Goal: Information Seeking & Learning: Understand process/instructions

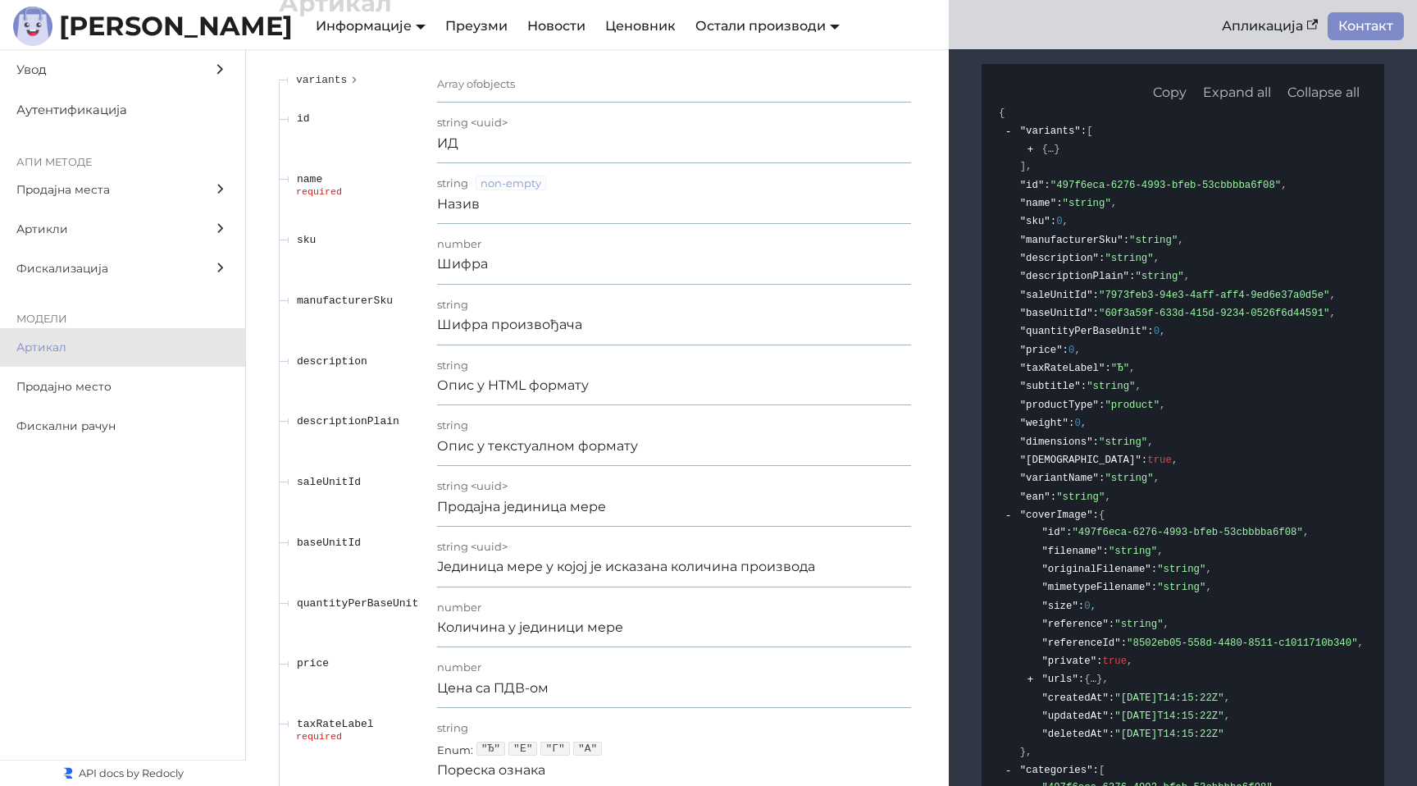
scroll to position [21866, 0]
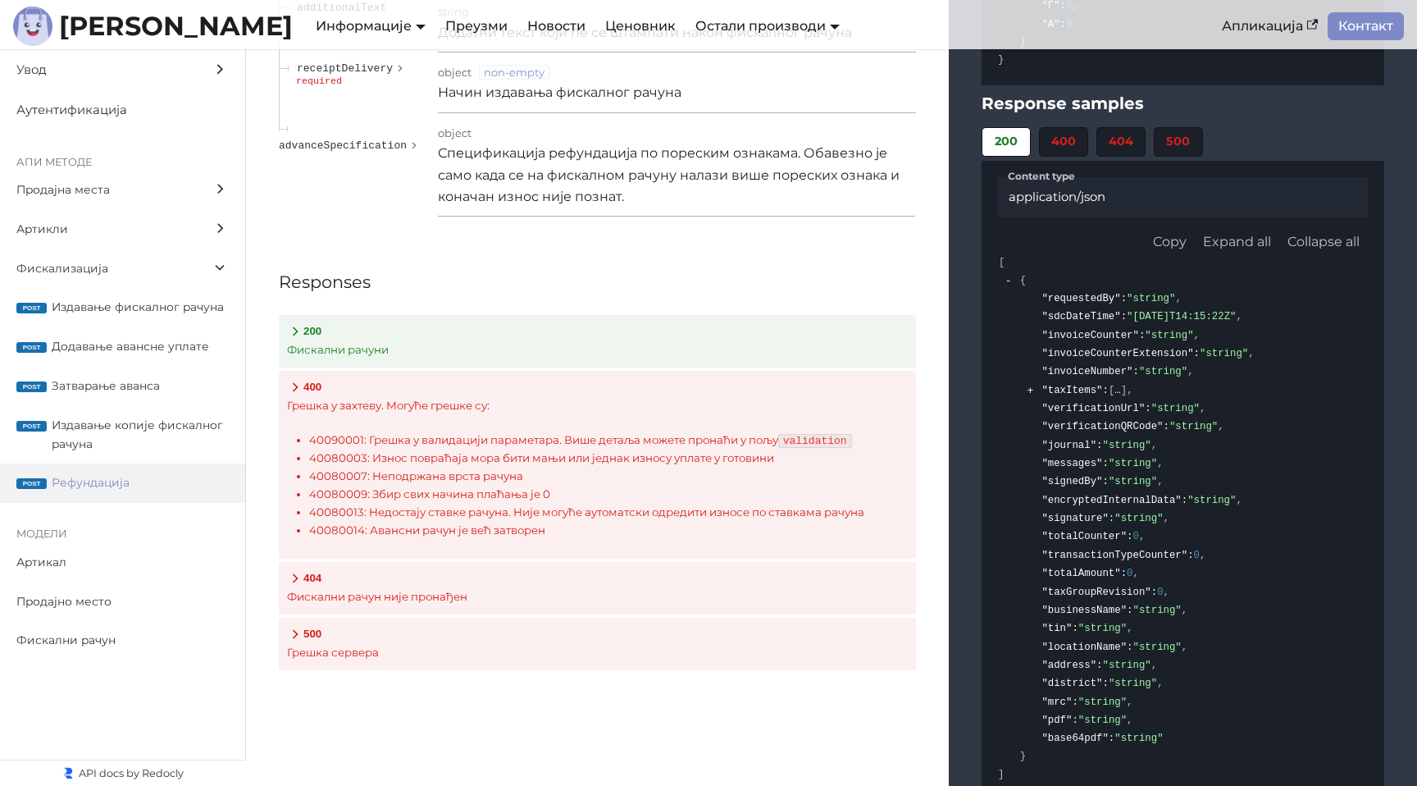
scroll to position [20955, 0]
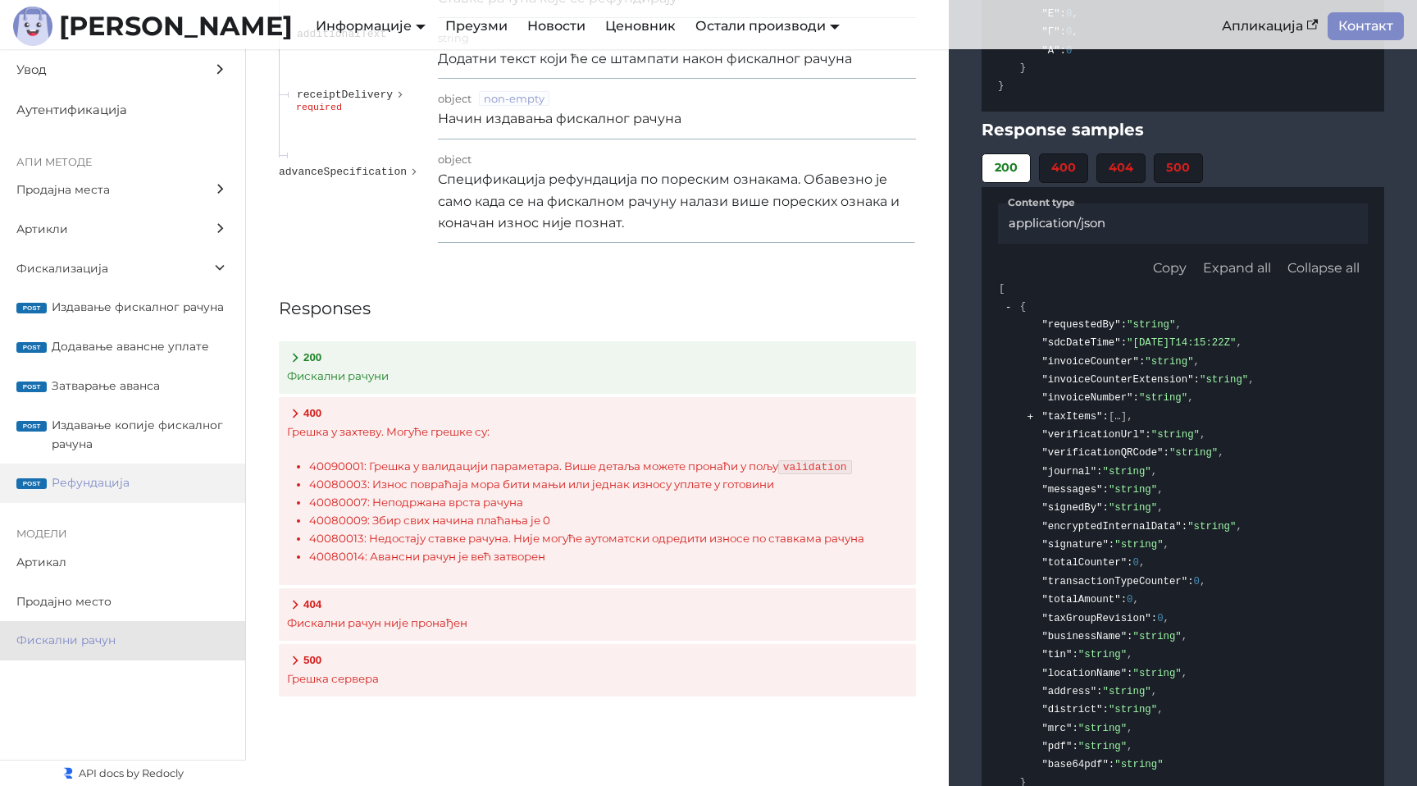
click at [101, 636] on span "Фискални рачун" at bounding box center [106, 640] width 181 height 19
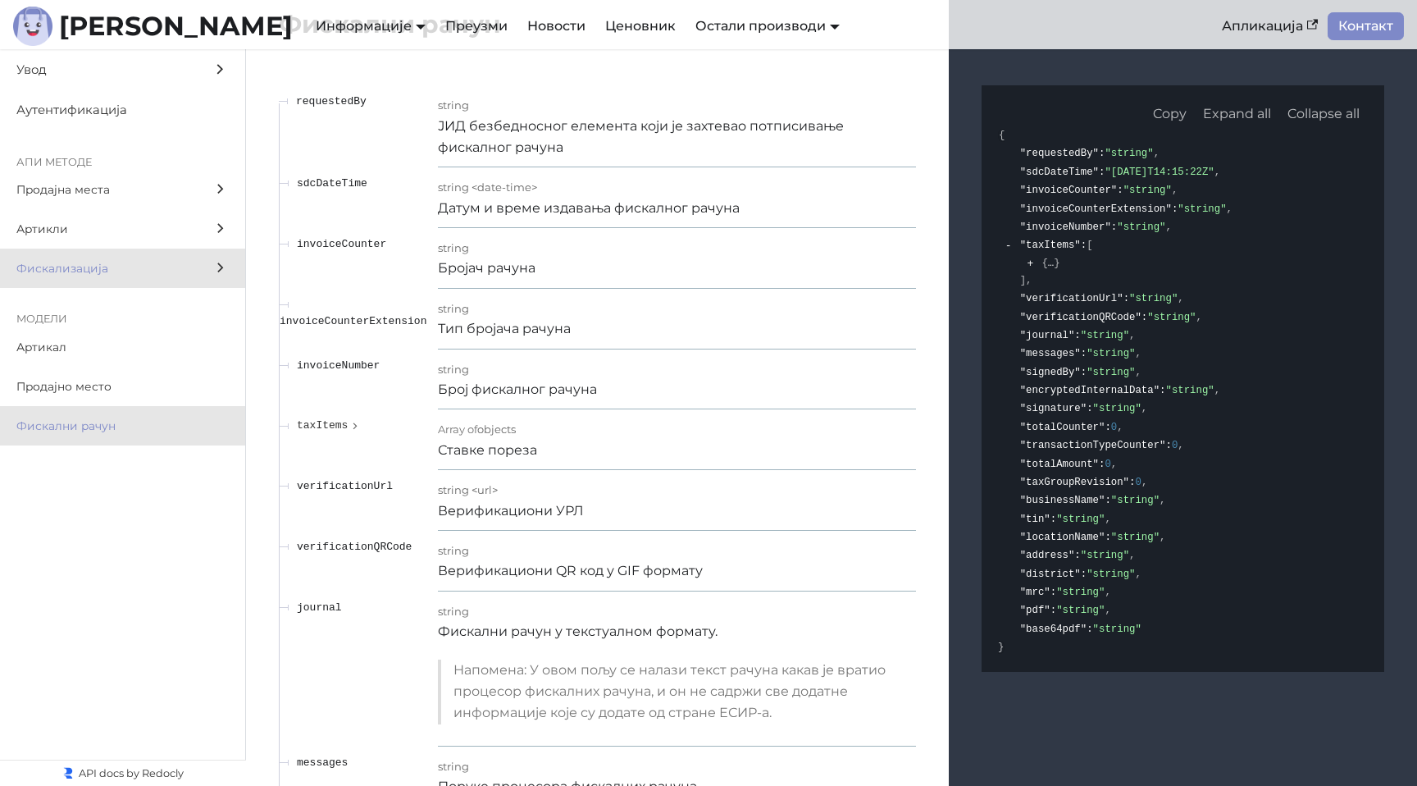
click at [99, 282] on label "Фискализација" at bounding box center [122, 267] width 245 height 39
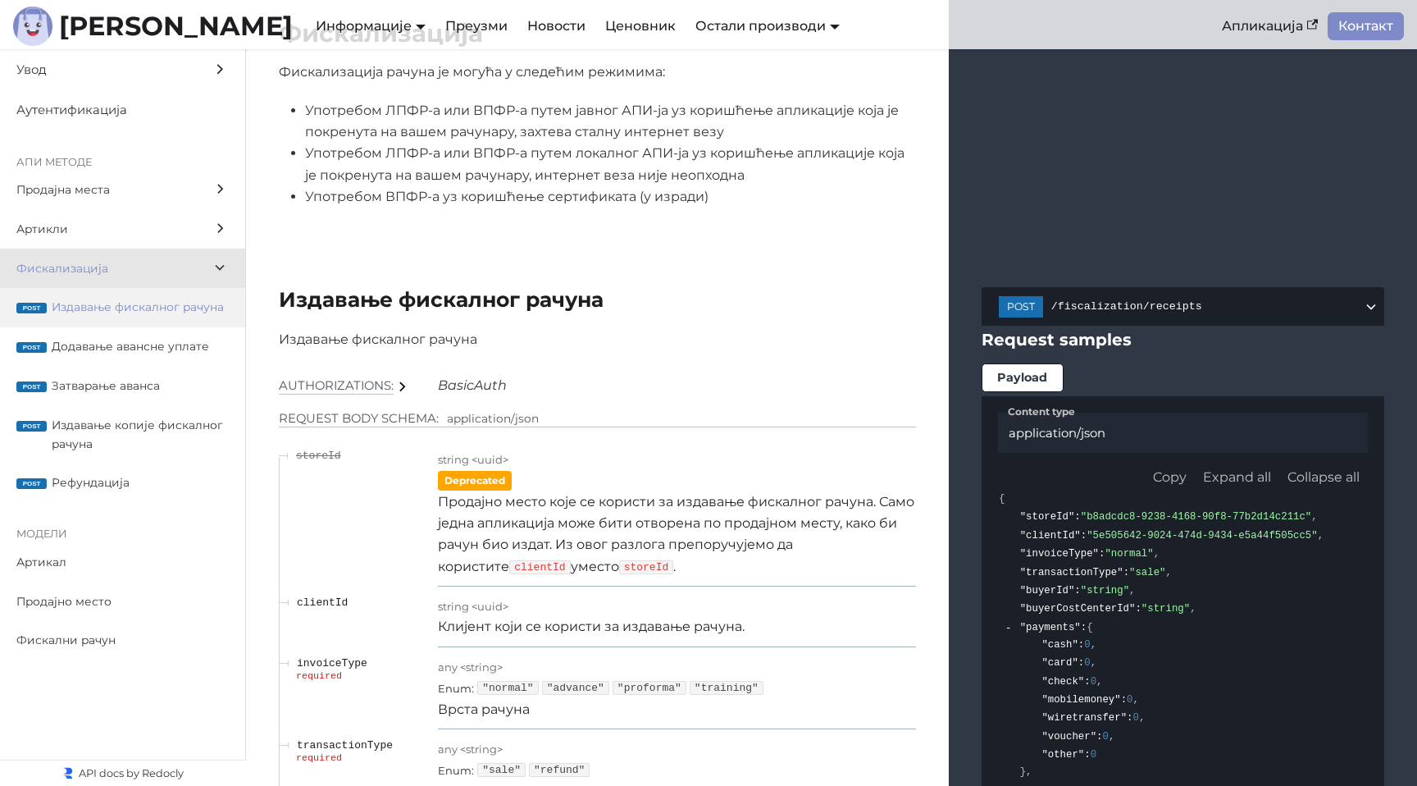
click at [103, 311] on span "Издавање фискалног рачуна" at bounding box center [140, 307] width 177 height 19
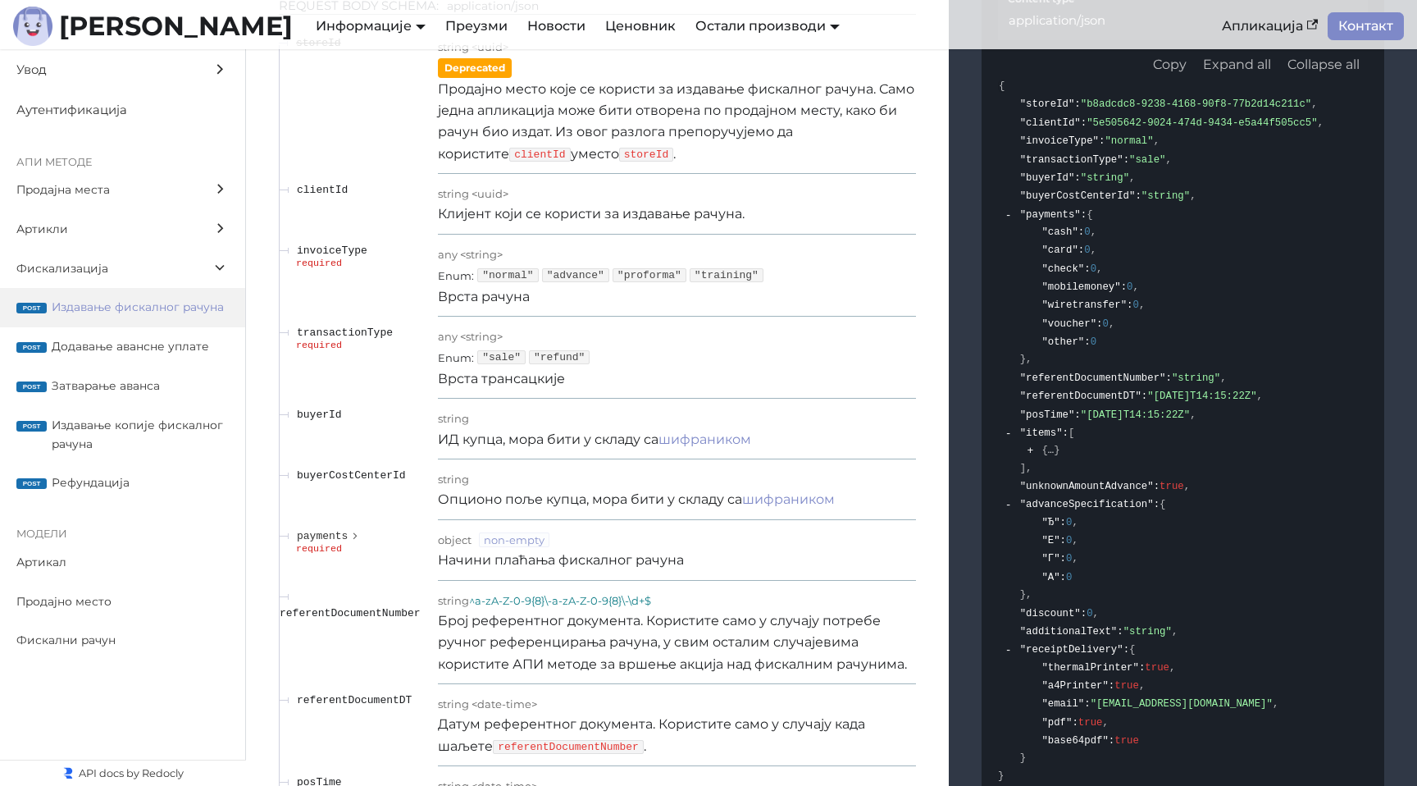
scroll to position [14190, 0]
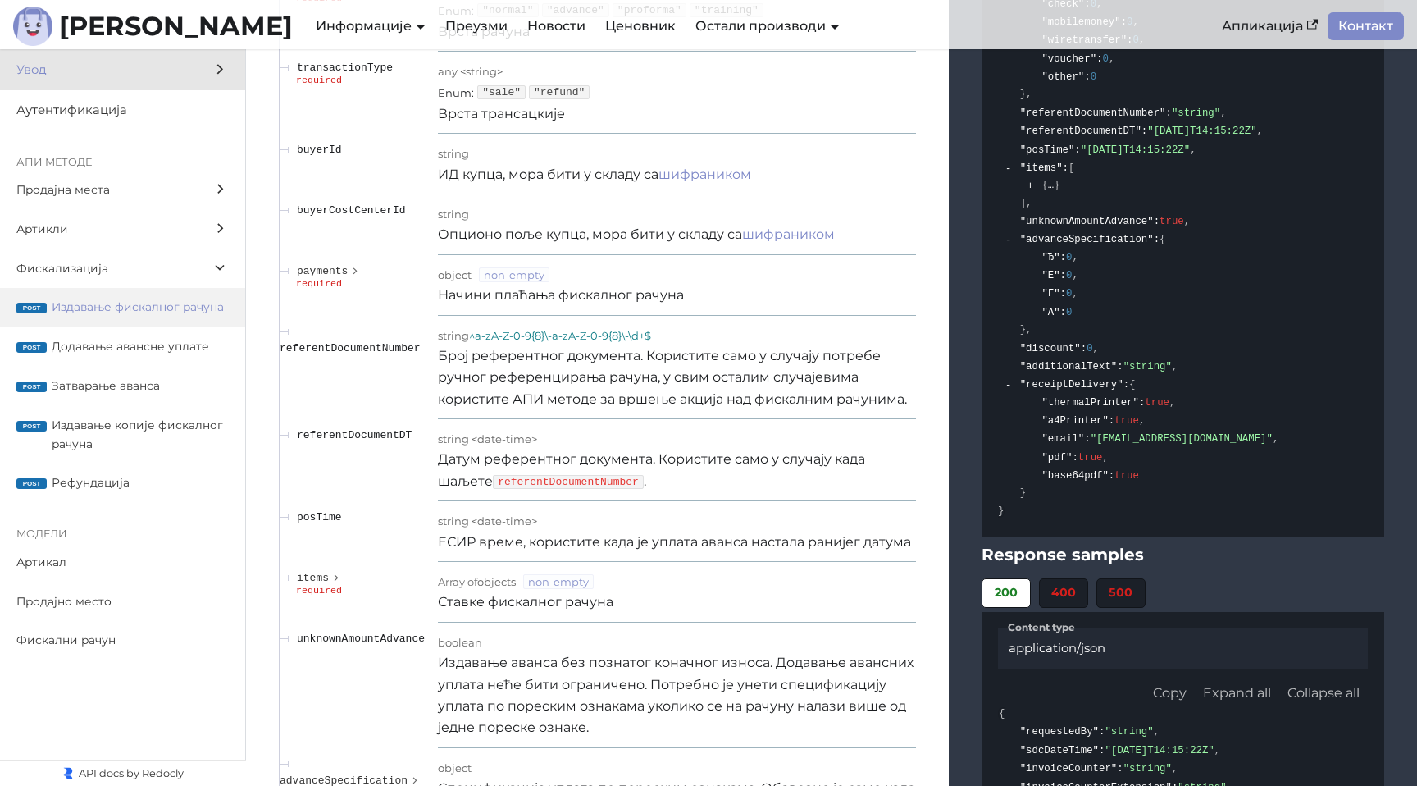
click at [112, 75] on span "Увод" at bounding box center [106, 70] width 181 height 20
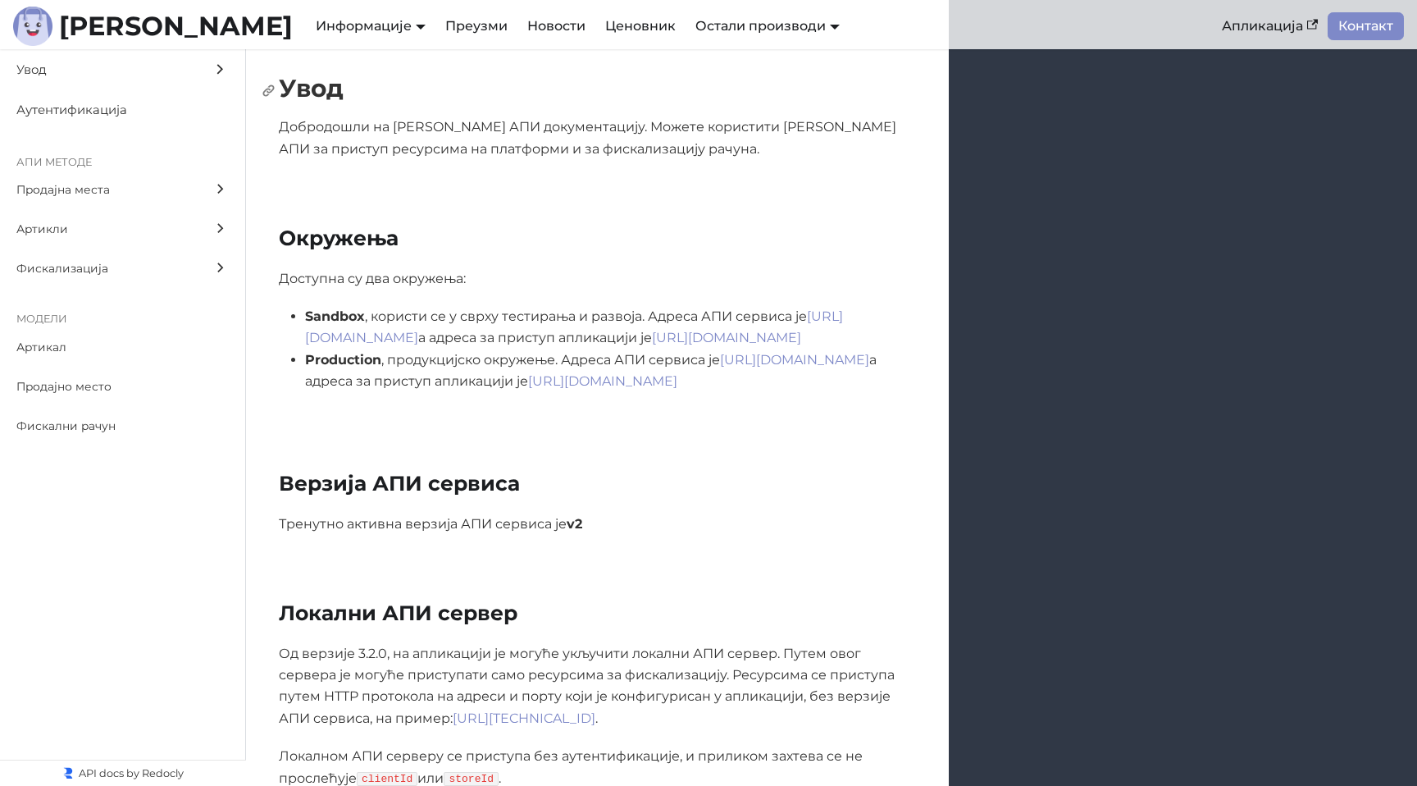
scroll to position [252, 0]
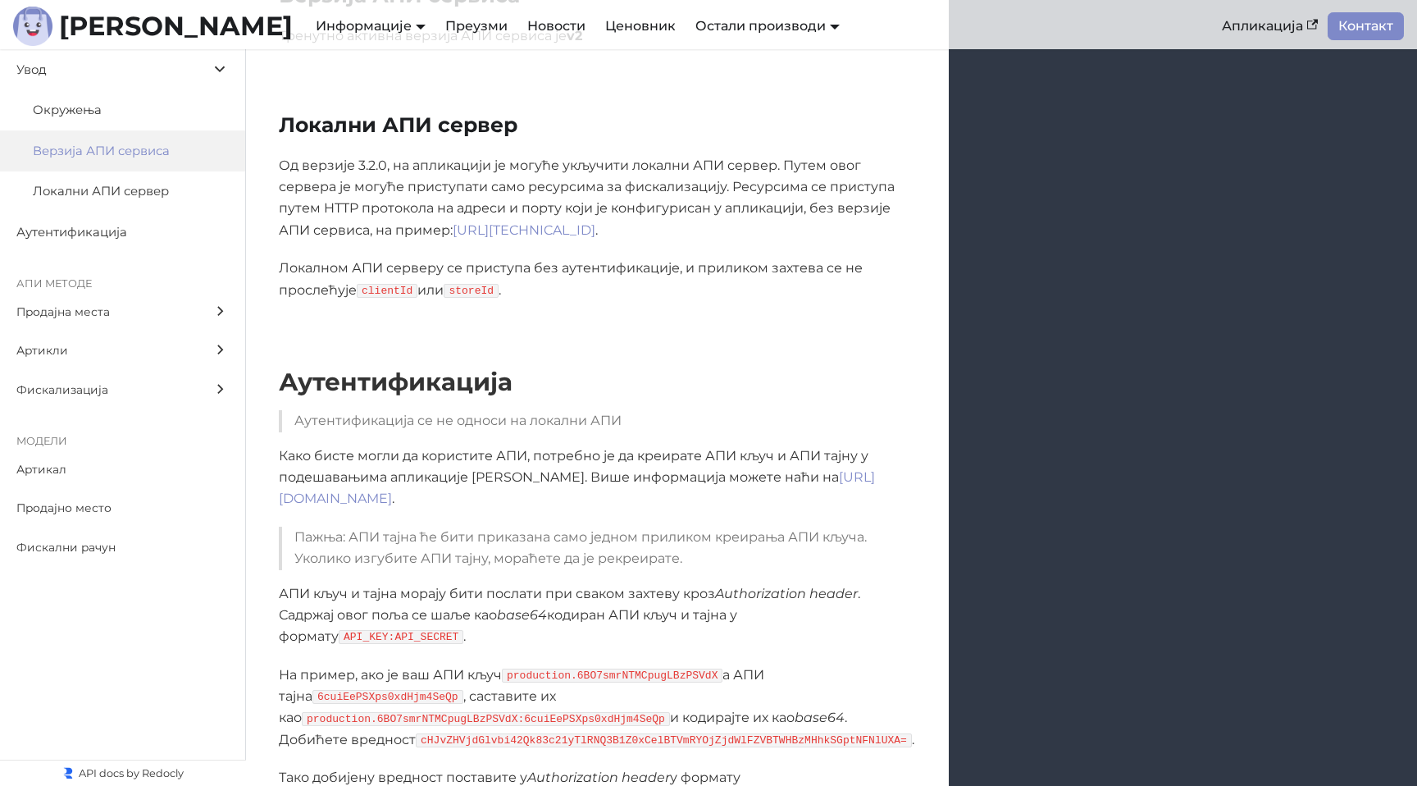
scroll to position [775, 0]
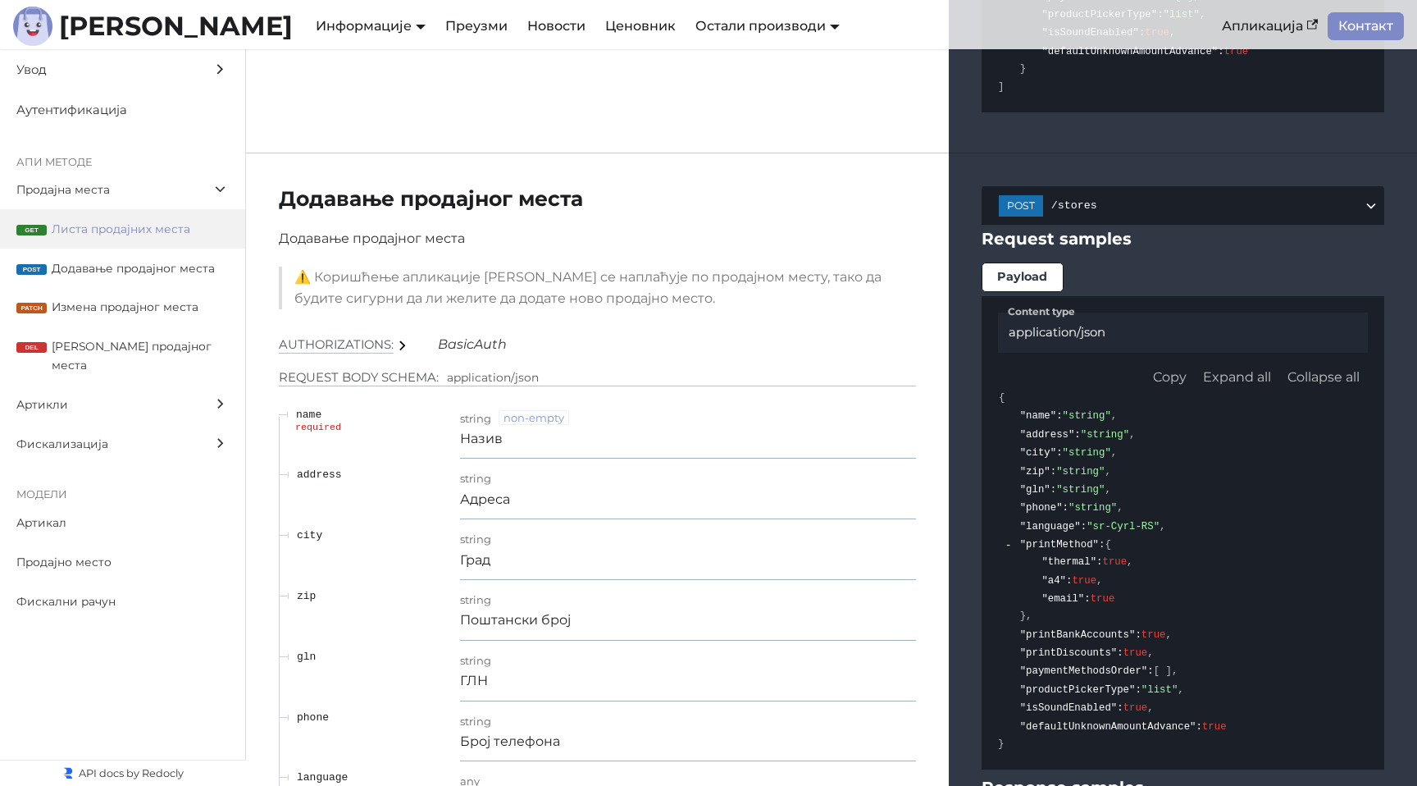
scroll to position [2187, 0]
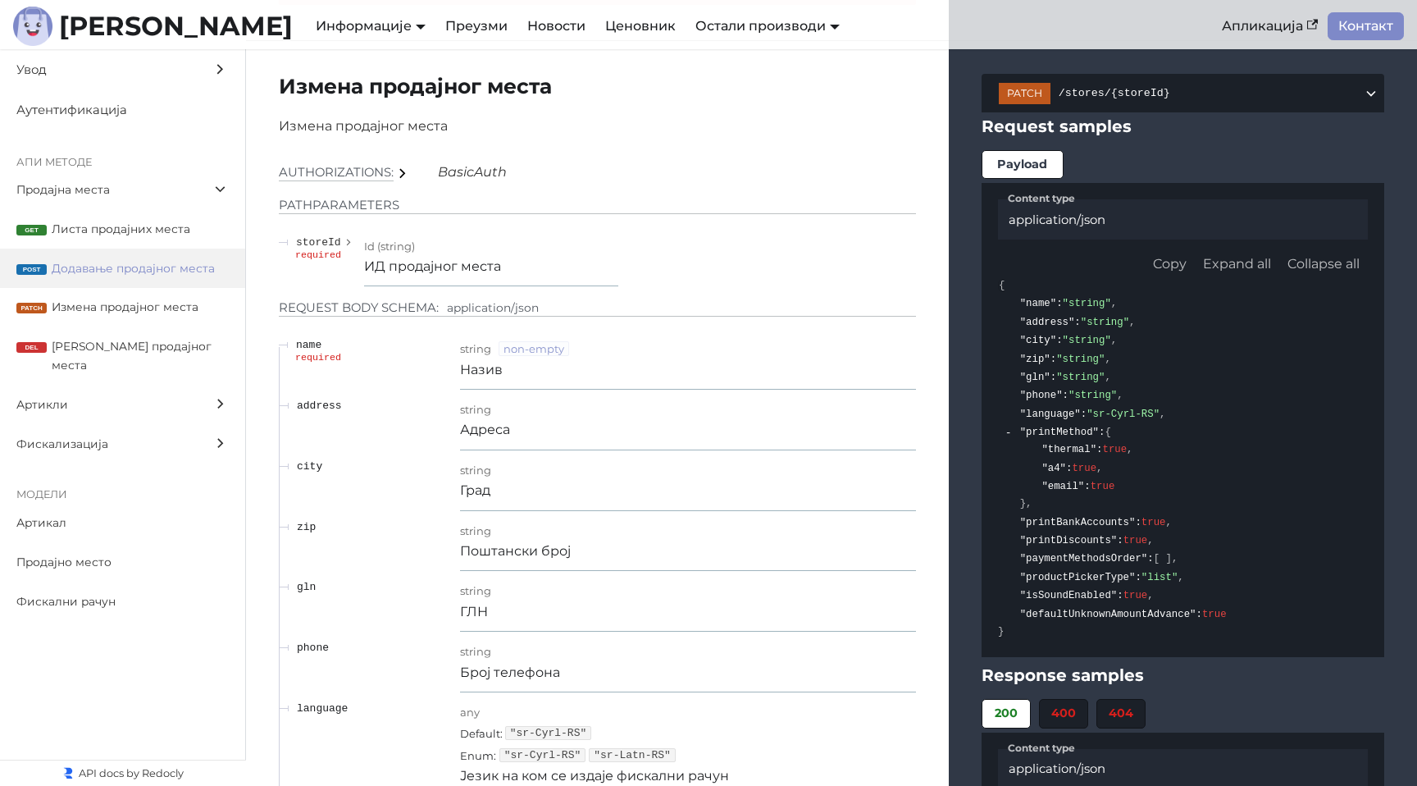
scroll to position [3806, 0]
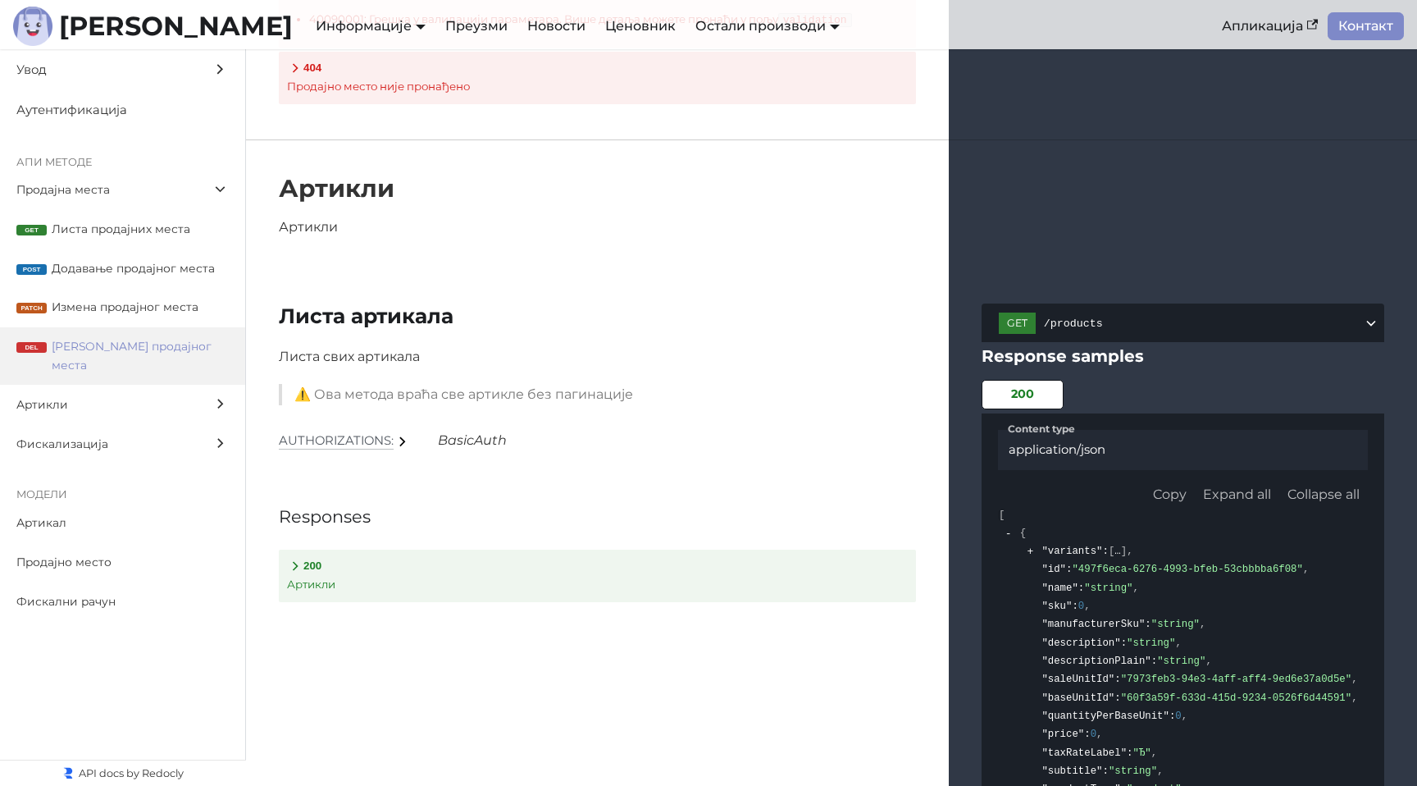
scroll to position [6962, 0]
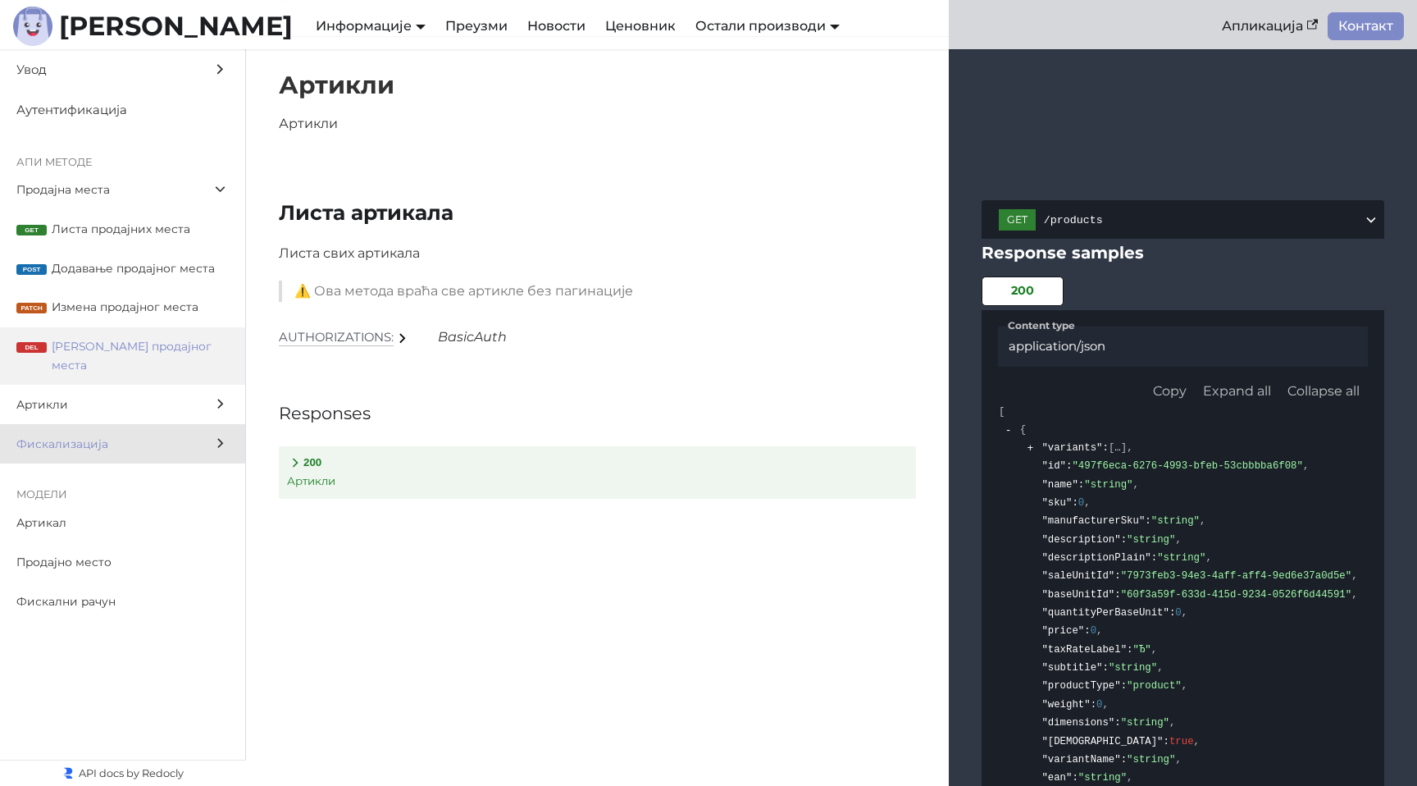
click at [178, 435] on span "Фискализација" at bounding box center [106, 444] width 181 height 19
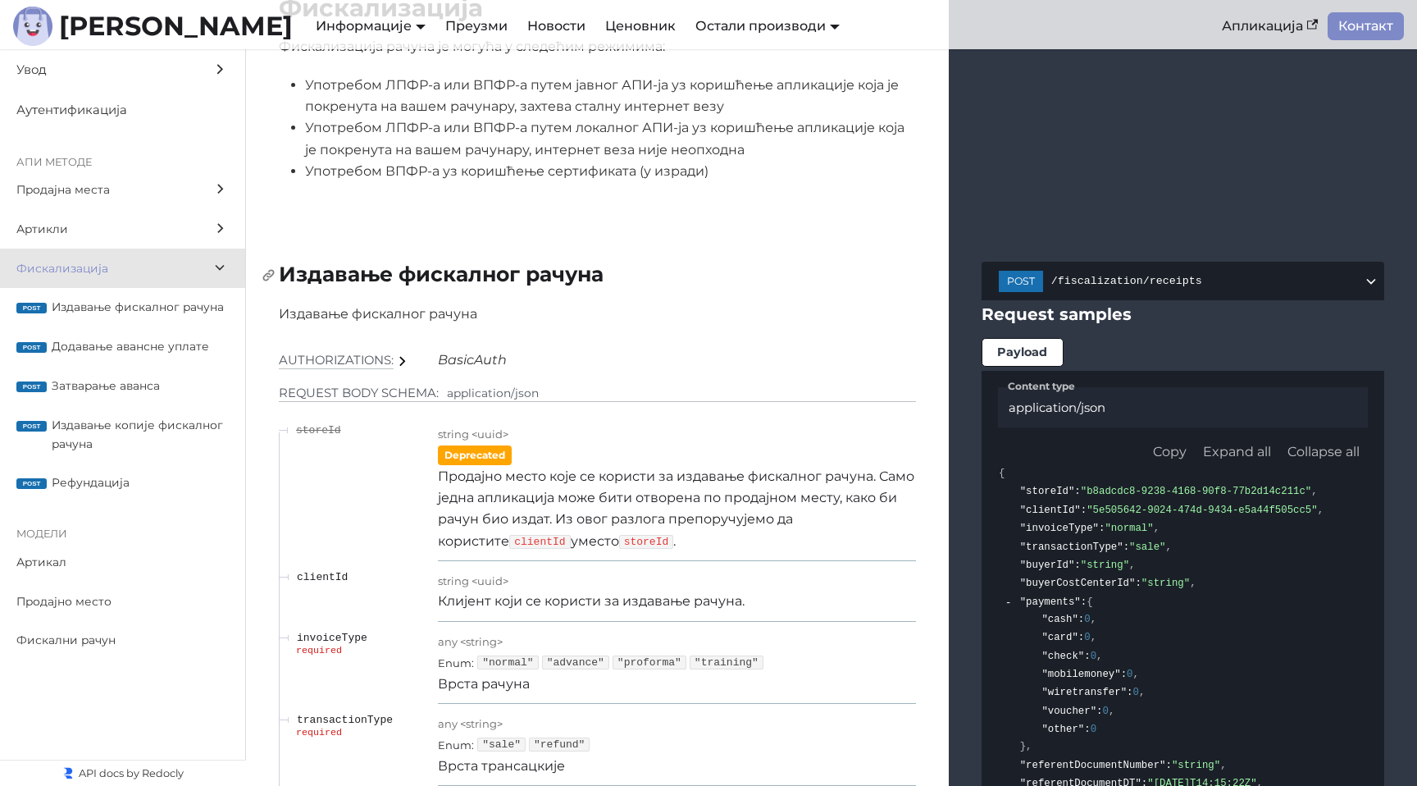
scroll to position [13734, 0]
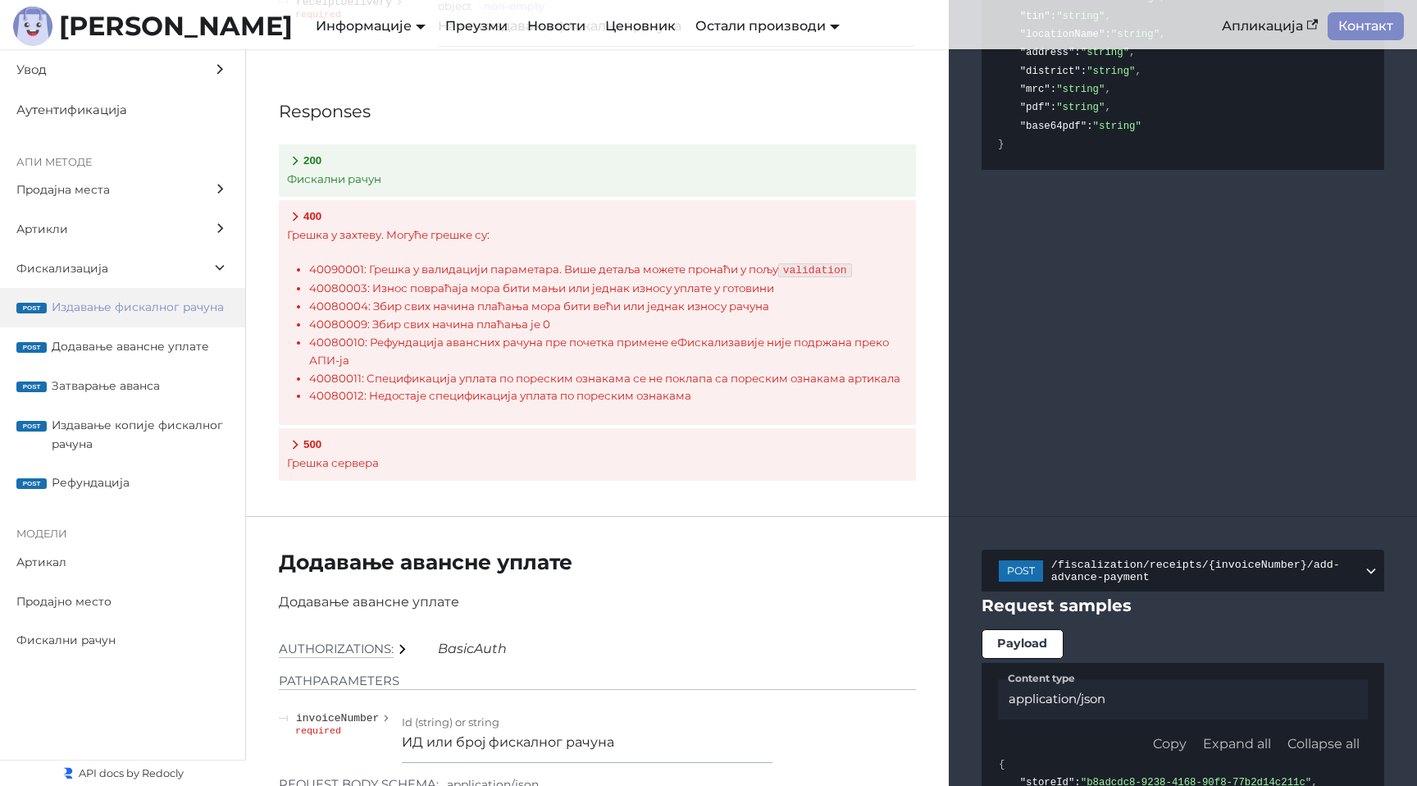
scroll to position [15381, 0]
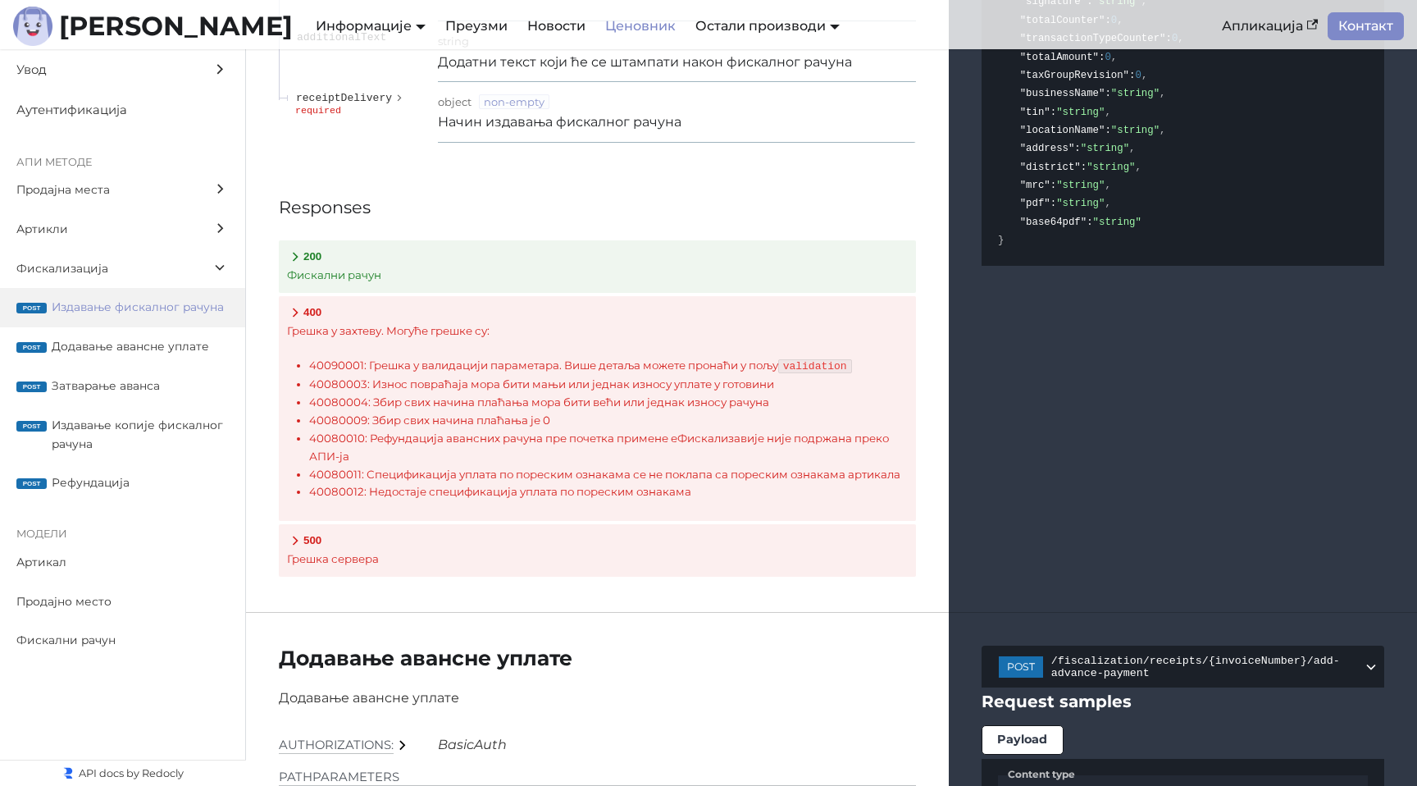
click at [595, 27] on link "Ценовник" at bounding box center [640, 26] width 90 height 28
